Goal: Task Accomplishment & Management: Use online tool/utility

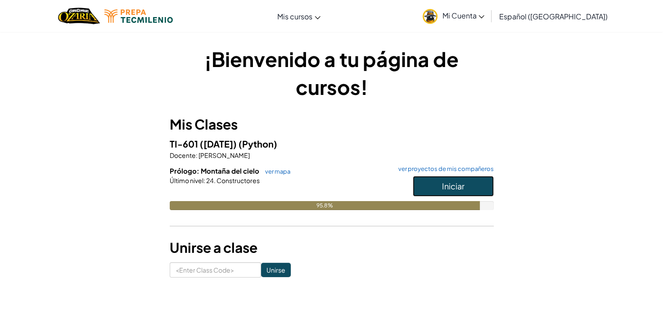
click at [446, 181] on span "Iniciar" at bounding box center [453, 186] width 22 height 10
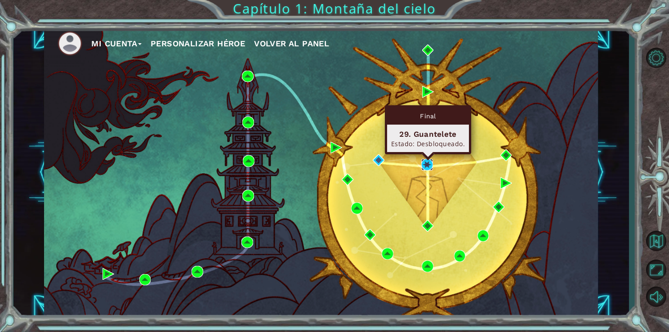
click at [425, 166] on img at bounding box center [427, 165] width 12 height 12
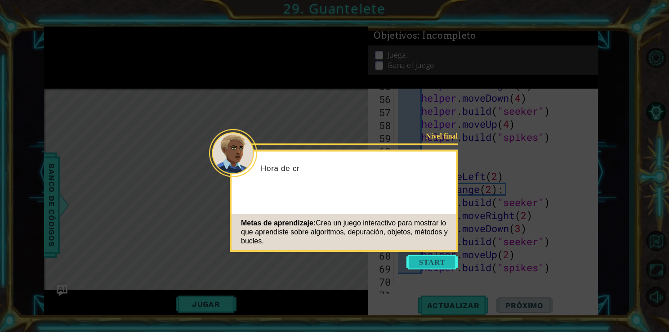
scroll to position [860, 0]
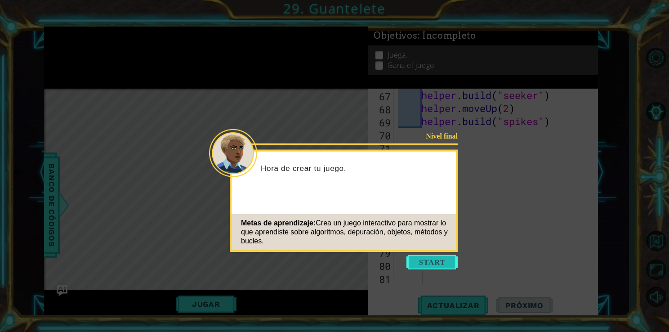
click at [437, 255] on button "Start" at bounding box center [432, 262] width 51 height 14
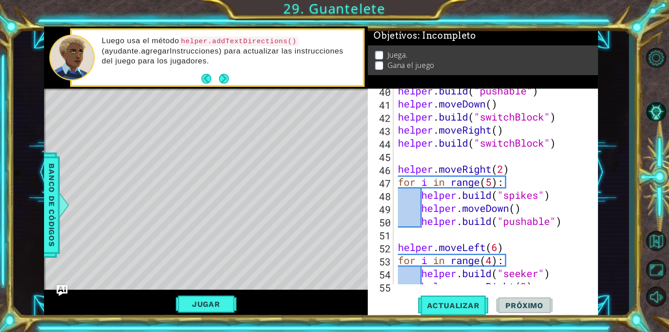
scroll to position [519, 0]
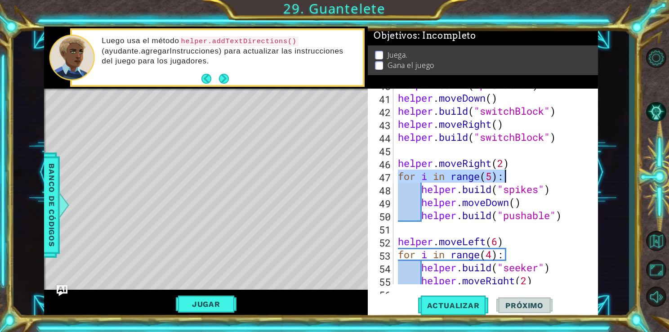
drag, startPoint x: 396, startPoint y: 174, endPoint x: 505, endPoint y: 175, distance: 108.4
click at [505, 175] on div "helper . build ( "pushable" ) helper . moveDown ( ) helper . build ( "switchBlo…" at bounding box center [494, 189] width 197 height 222
type textarea "for i in range(5):"
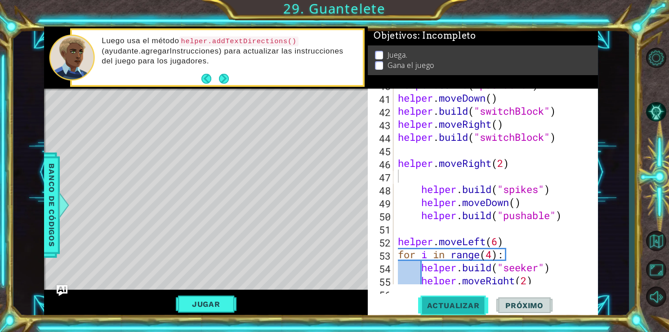
click at [472, 306] on span "Actualizar" at bounding box center [453, 305] width 71 height 9
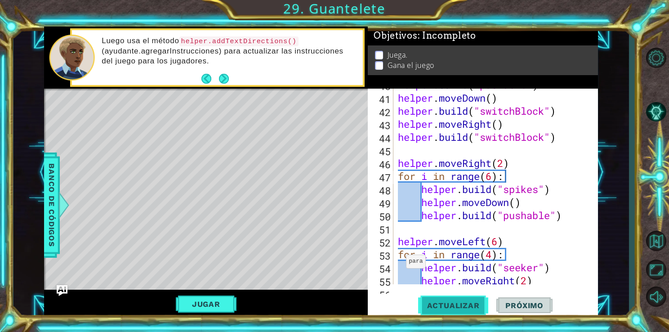
click at [461, 304] on span "Actualizar" at bounding box center [453, 305] width 71 height 9
click at [497, 179] on div "helper . build ( "pushable" ) helper . moveDown ( ) helper . build ( "switchBlo…" at bounding box center [494, 189] width 197 height 222
click at [497, 177] on div "helper . build ( "pushable" ) helper . moveDown ( ) helper . build ( "switchBlo…" at bounding box center [494, 189] width 197 height 222
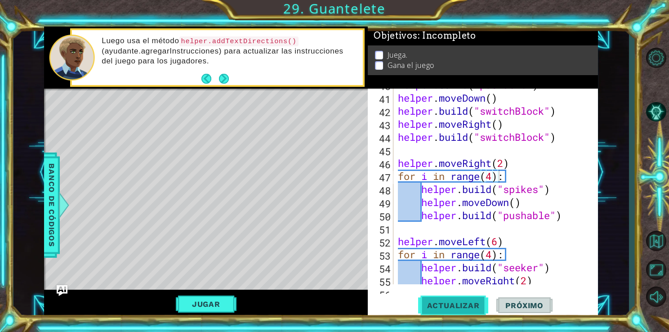
click at [453, 304] on span "Actualizar" at bounding box center [453, 305] width 71 height 9
click at [493, 181] on div "helper . build ( "pushable" ) helper . moveDown ( ) helper . build ( "switchBlo…" at bounding box center [494, 189] width 197 height 222
type textarea "for i in range(5):"
click at [464, 311] on button "Actualizar" at bounding box center [453, 305] width 71 height 23
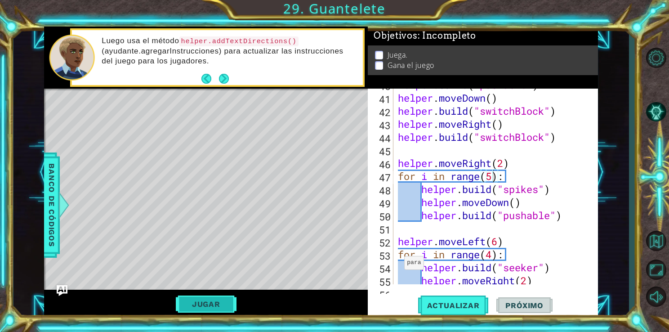
click at [211, 303] on button "Jugar" at bounding box center [206, 304] width 61 height 17
